Goal: Information Seeking & Learning: Learn about a topic

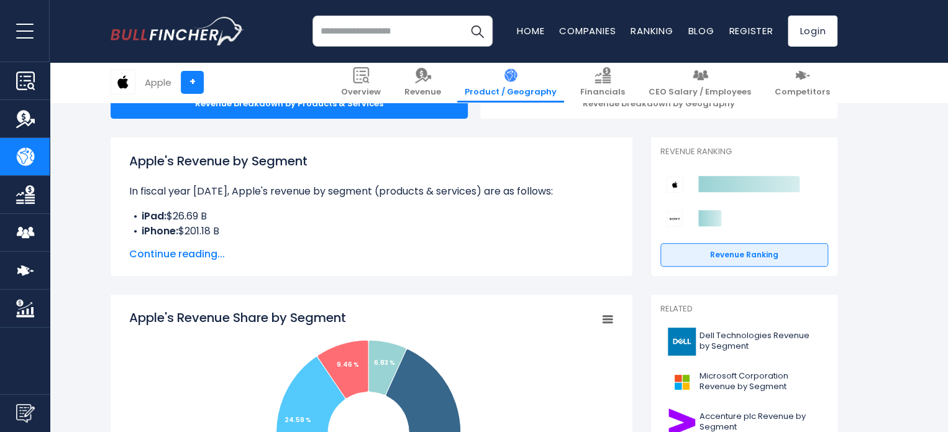
scroll to position [175, 0]
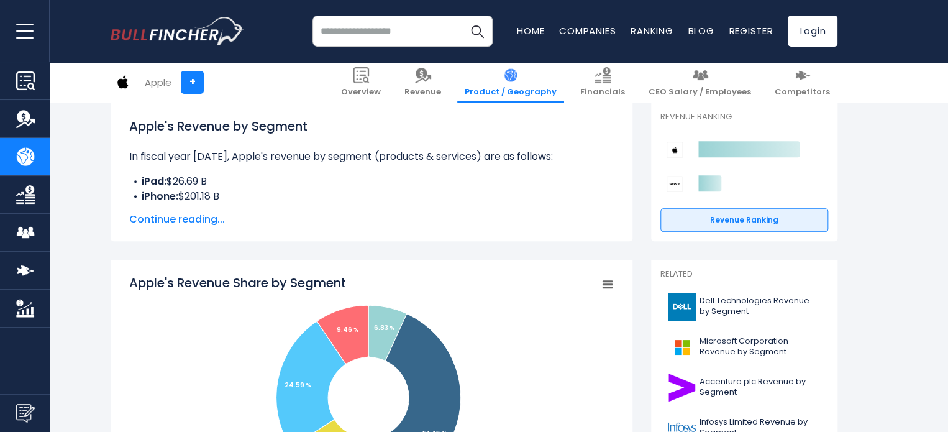
click at [201, 223] on span "Continue reading..." at bounding box center [371, 219] width 485 height 15
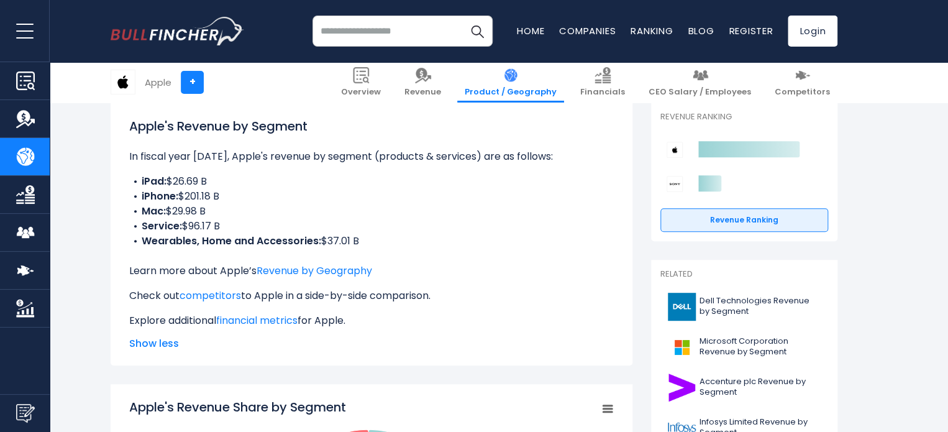
click at [150, 221] on b "Service:" at bounding box center [162, 226] width 40 height 14
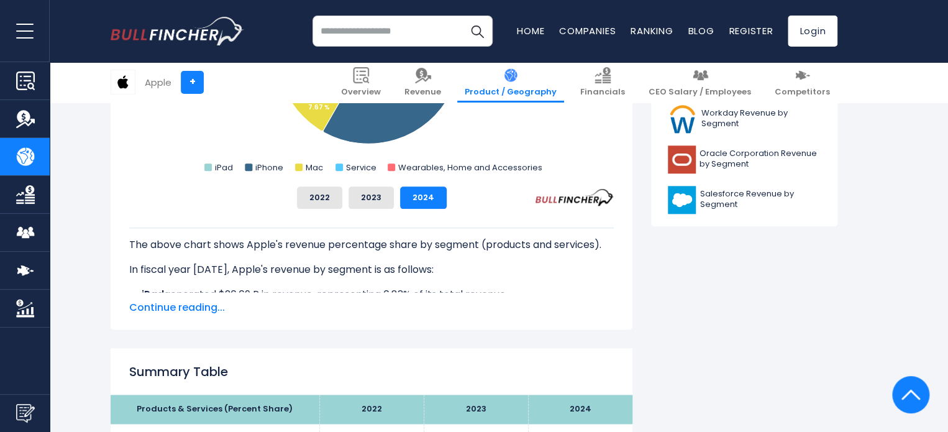
scroll to position [647, 0]
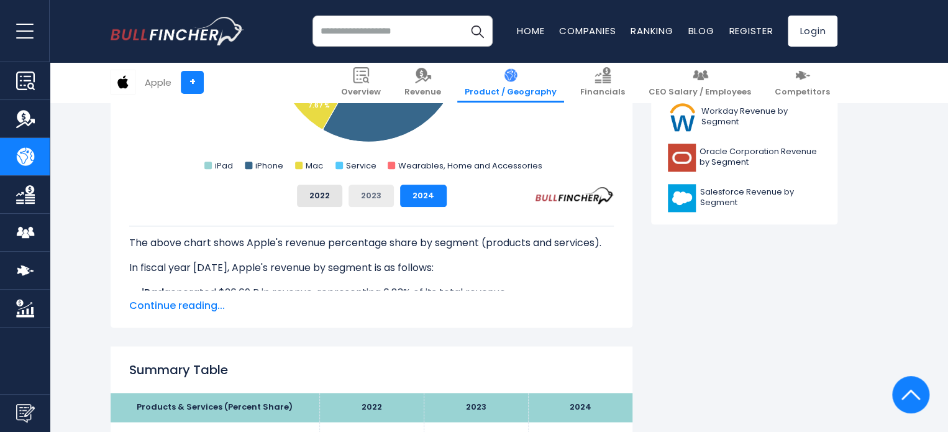
click at [362, 204] on button "2023" at bounding box center [371, 196] width 45 height 22
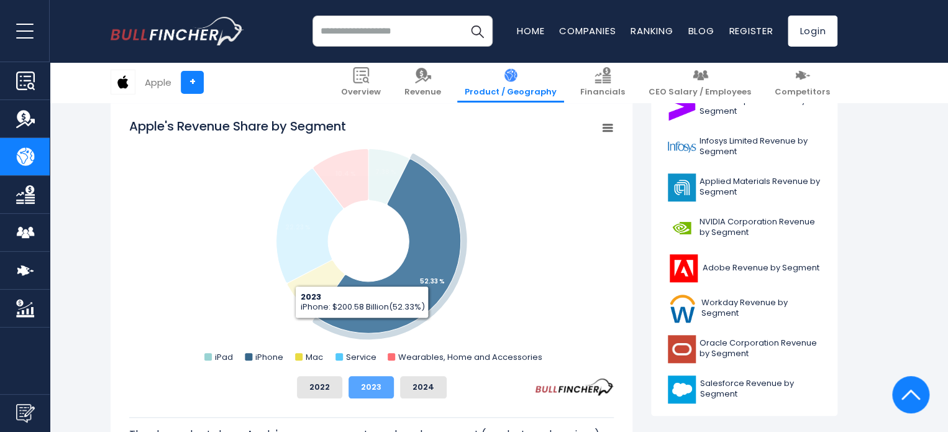
scroll to position [449, 0]
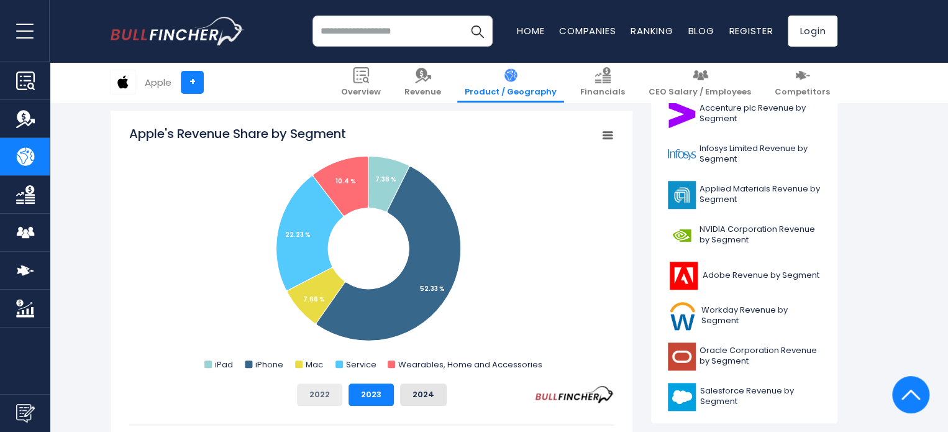
click at [313, 393] on button "2022" at bounding box center [319, 394] width 45 height 22
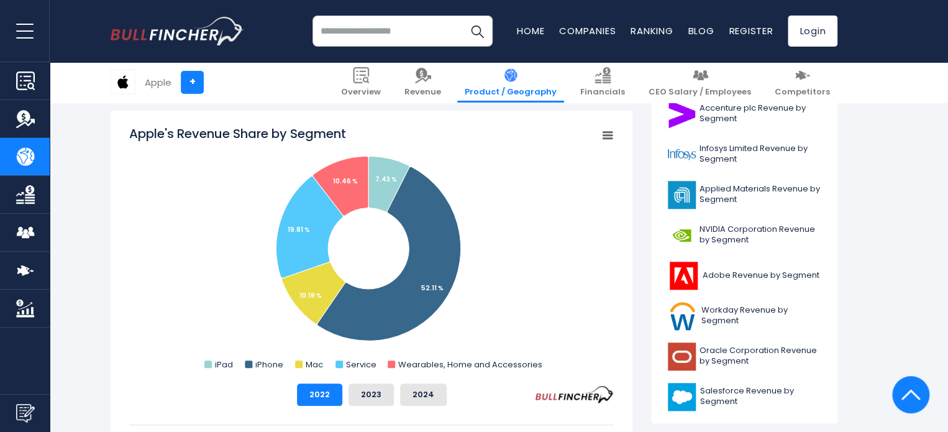
click at [449, 390] on div "2022 2023 2024" at bounding box center [371, 394] width 485 height 22
click at [437, 396] on button "2024" at bounding box center [423, 394] width 47 height 22
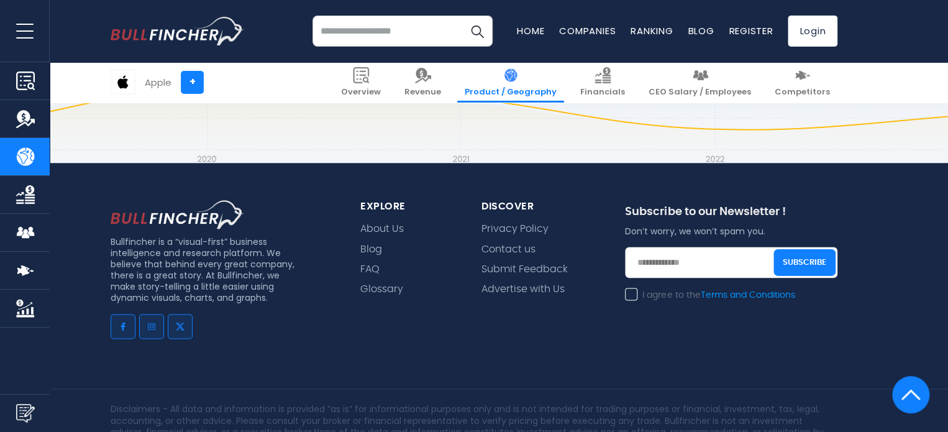
scroll to position [3108, 0]
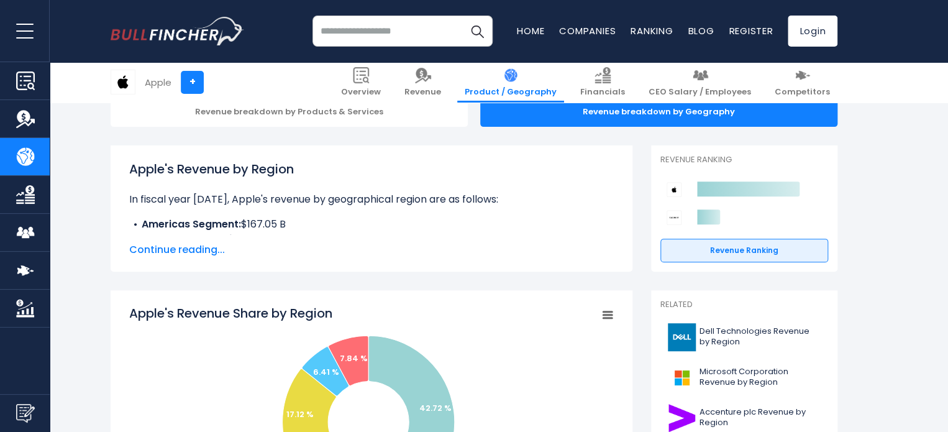
scroll to position [149, 0]
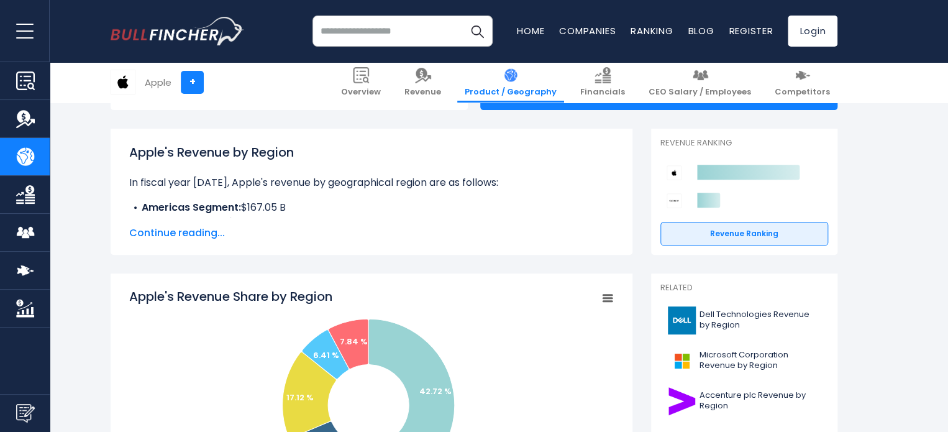
click at [204, 231] on span "Continue reading..." at bounding box center [371, 233] width 485 height 15
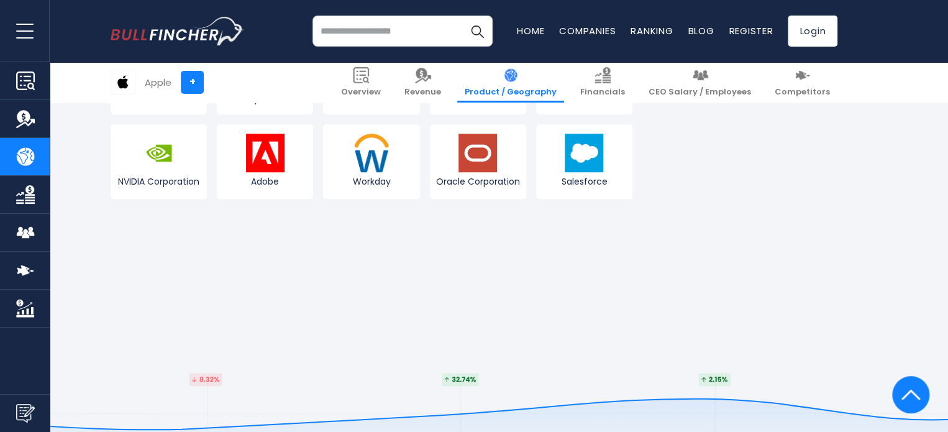
scroll to position [2783, 0]
